Goal: Information Seeking & Learning: Check status

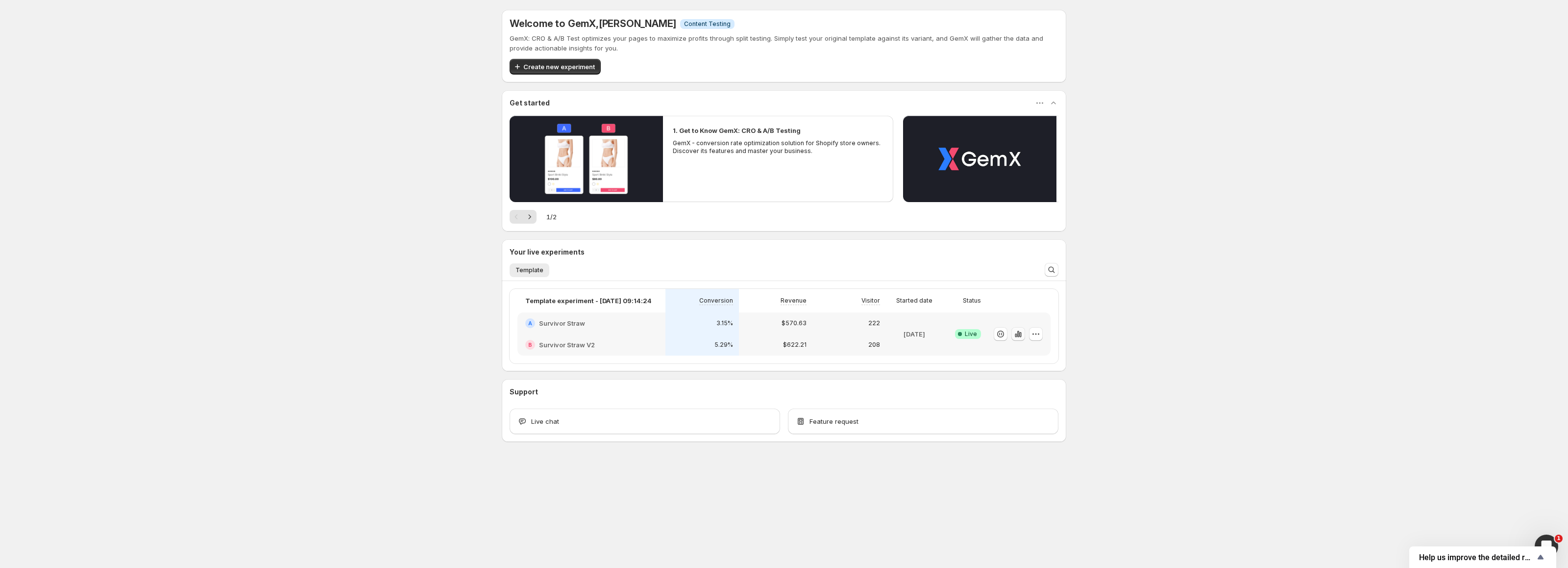
click at [1018, 335] on icon "button" at bounding box center [1018, 334] width 10 height 10
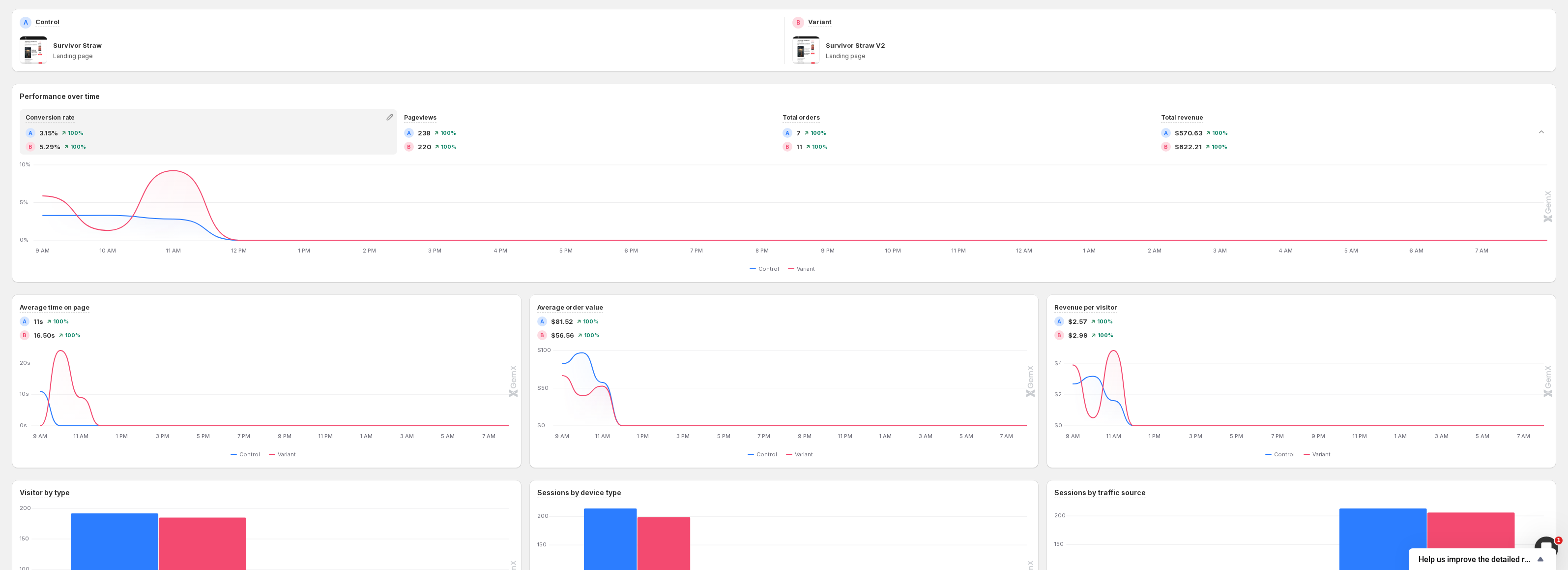
scroll to position [49, 0]
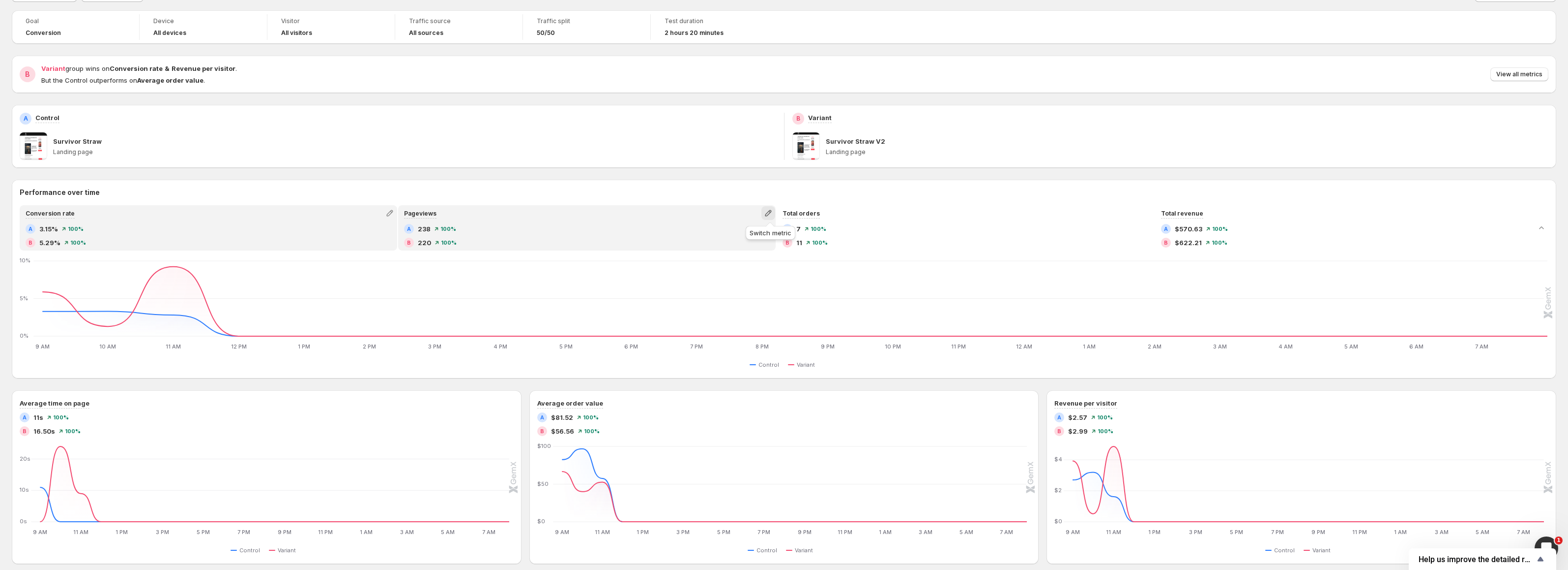
click at [771, 211] on icon "button" at bounding box center [768, 213] width 6 height 6
click at [753, 264] on span "Click-through rate" at bounding box center [731, 267] width 56 height 8
click at [1542, 537] on div "Open Intercom Messenger" at bounding box center [1545, 546] width 32 height 32
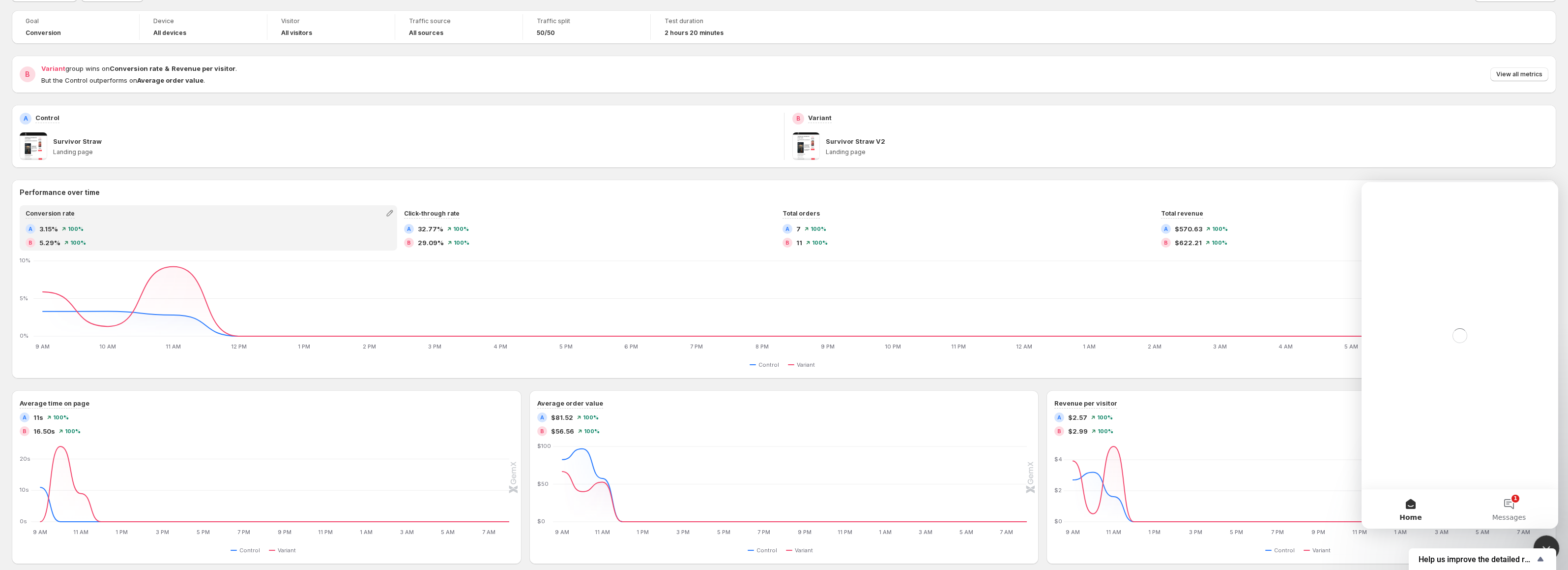
scroll to position [0, 0]
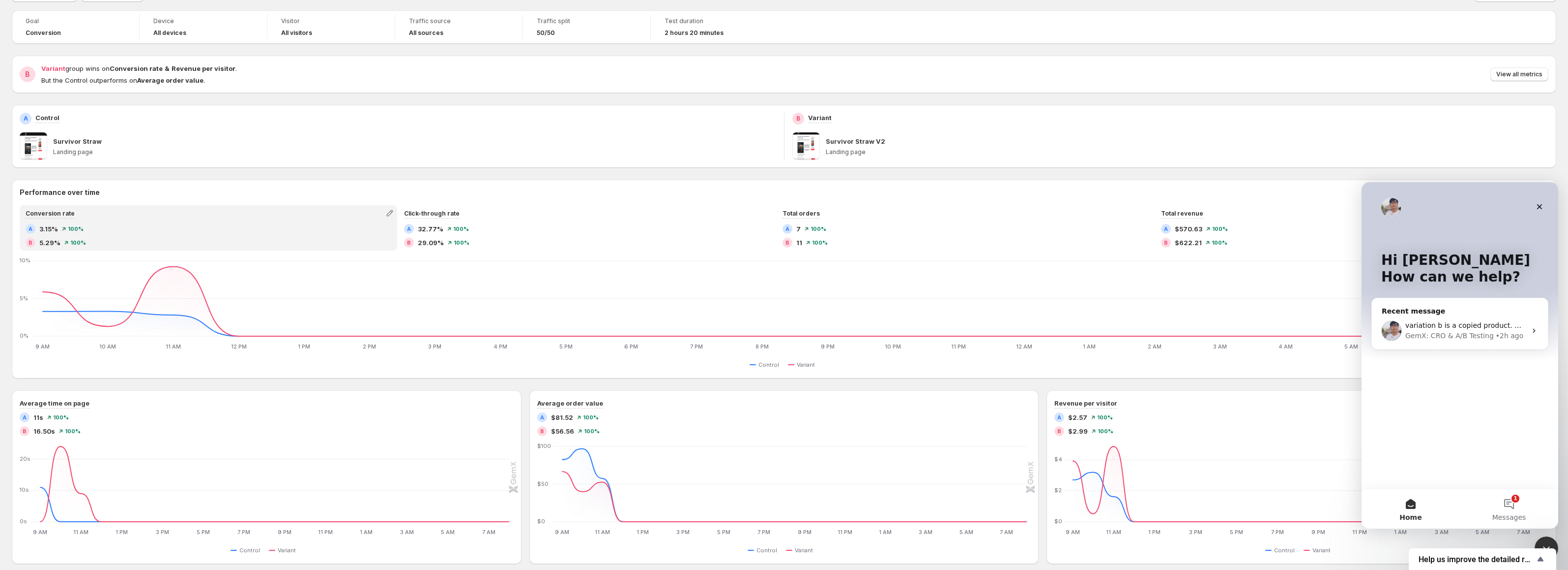
click at [965, 196] on h2 "Performance over time" at bounding box center [784, 192] width 1529 height 10
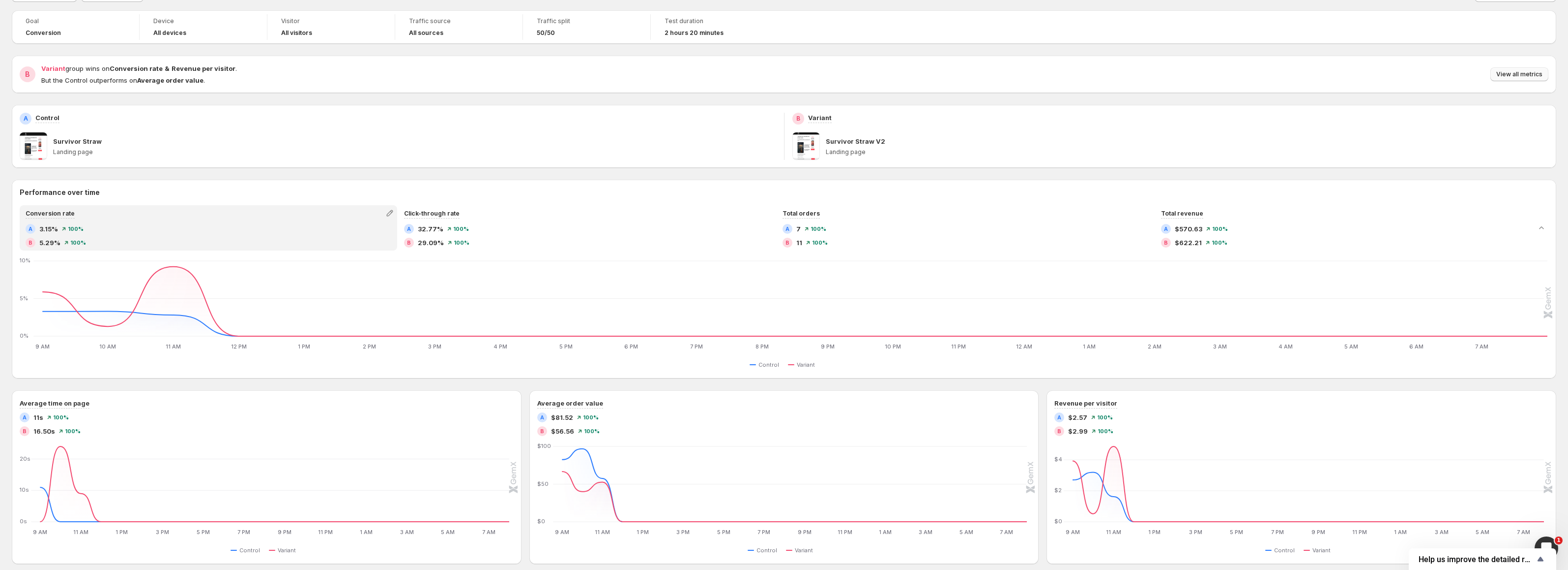
click at [1542, 75] on span "View all metrics" at bounding box center [1519, 74] width 46 height 8
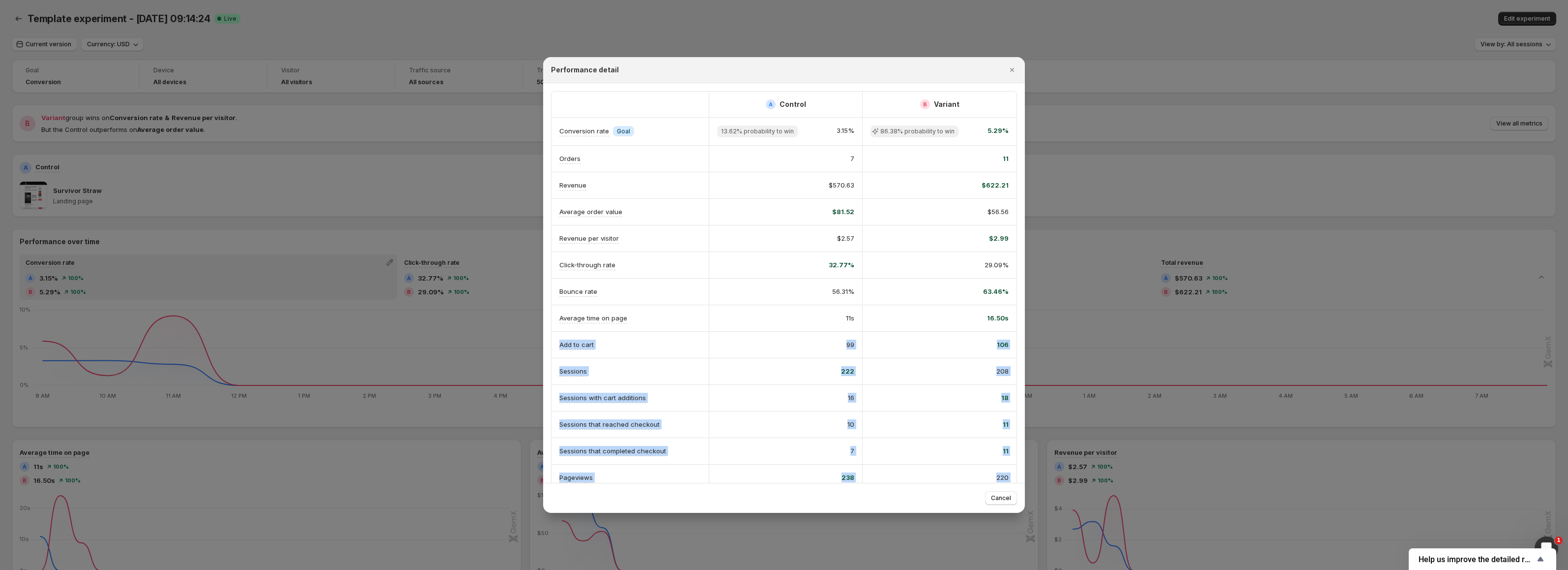
drag, startPoint x: 552, startPoint y: 347, endPoint x: 1028, endPoint y: 345, distance: 476.0
click at [928, 348] on div "106" at bounding box center [940, 344] width 138 height 10
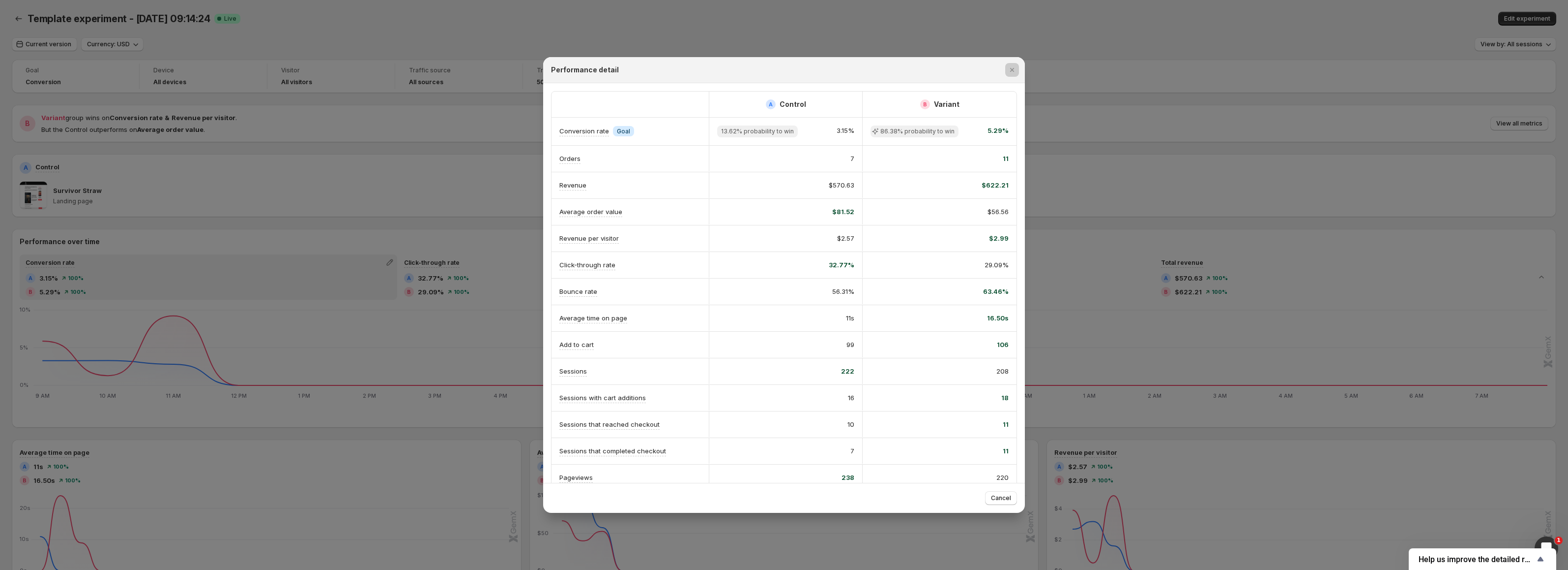
click at [299, 28] on div at bounding box center [784, 285] width 1568 height 570
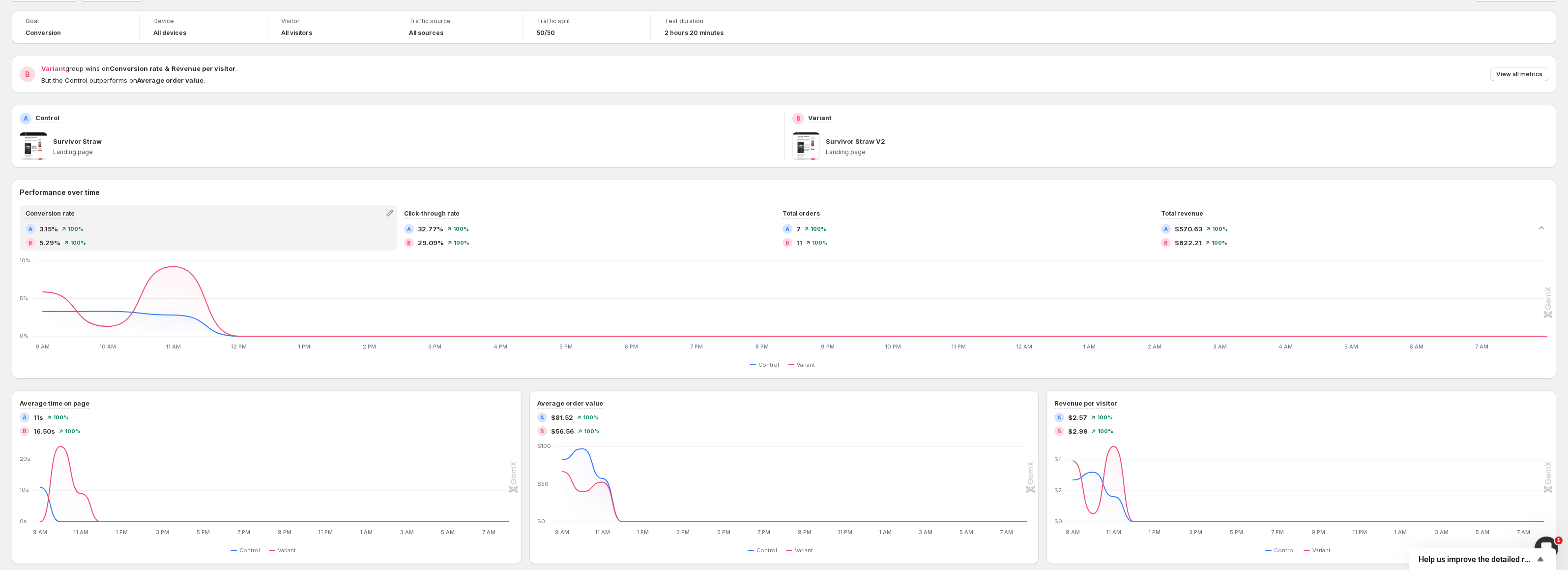
drag, startPoint x: 52, startPoint y: 5, endPoint x: 471, endPoint y: 168, distance: 449.6
click at [471, 168] on div "Goal Conversion Device All devices Visitor All visitors Traffic source All sour…" at bounding box center [784, 389] width 1544 height 758
